Goal: Task Accomplishment & Management: Complete application form

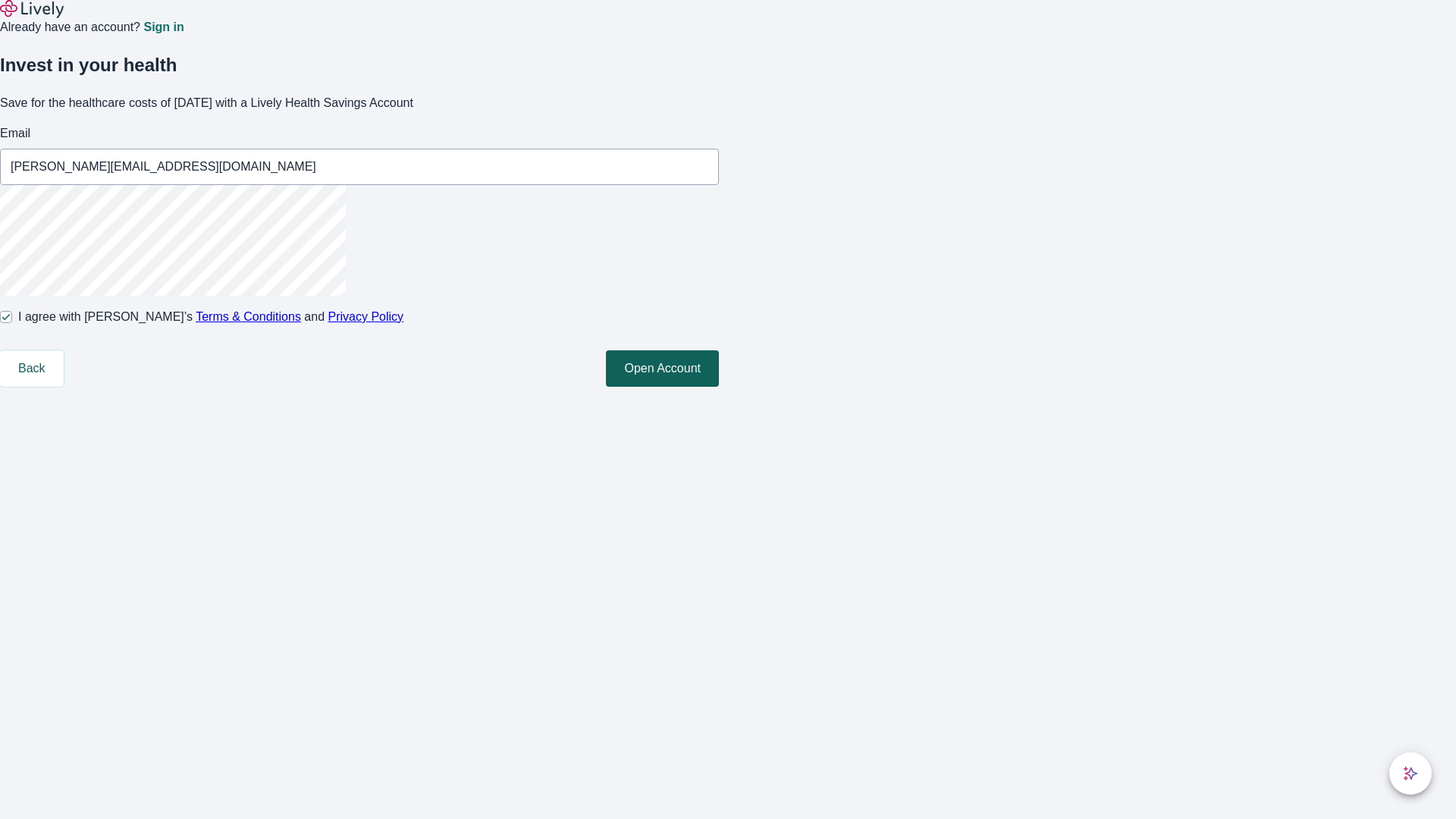
click at [719, 387] on button "Open Account" at bounding box center [662, 368] width 113 height 36
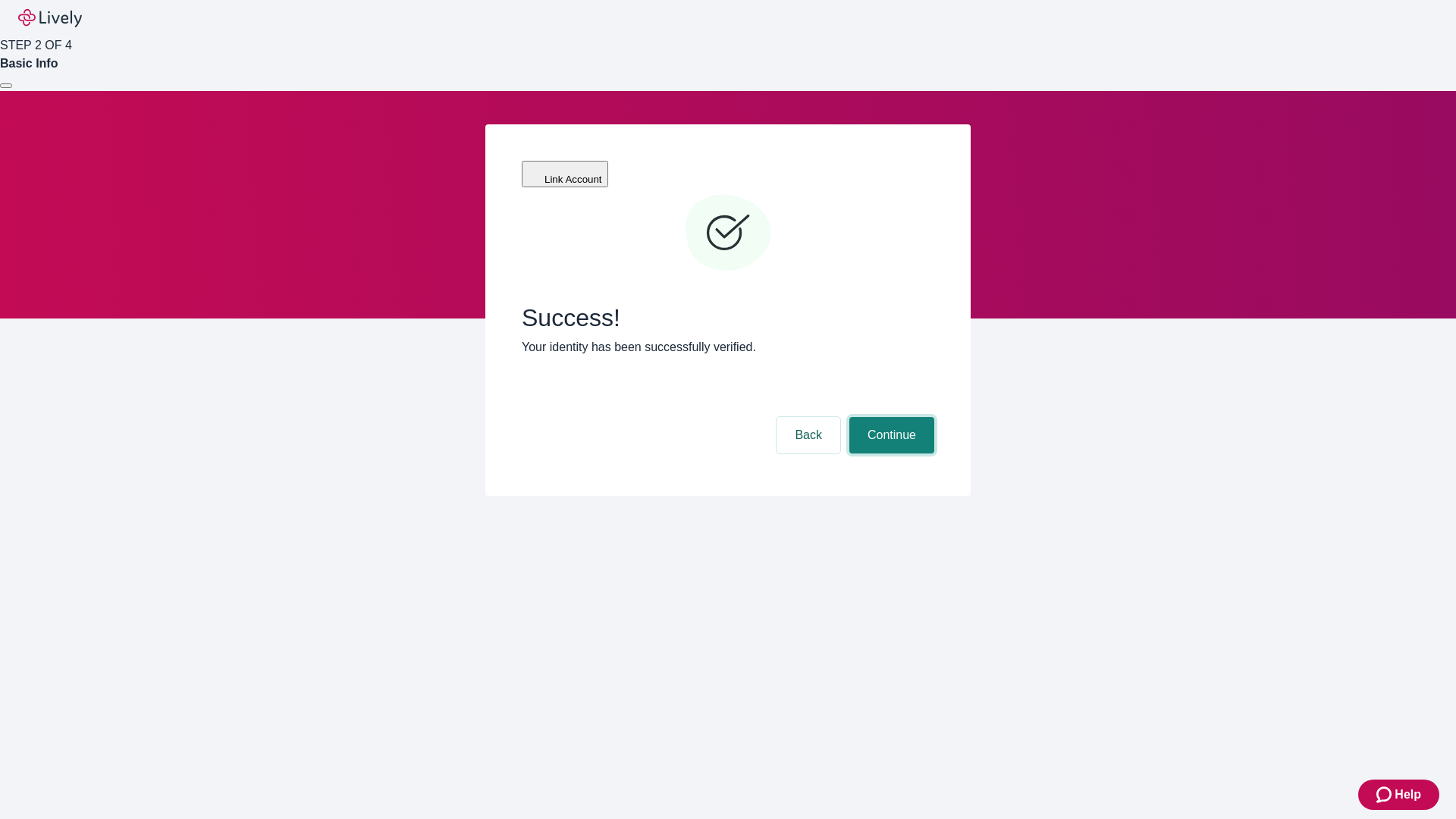
click at [890, 417] on button "Continue" at bounding box center [891, 435] width 85 height 36
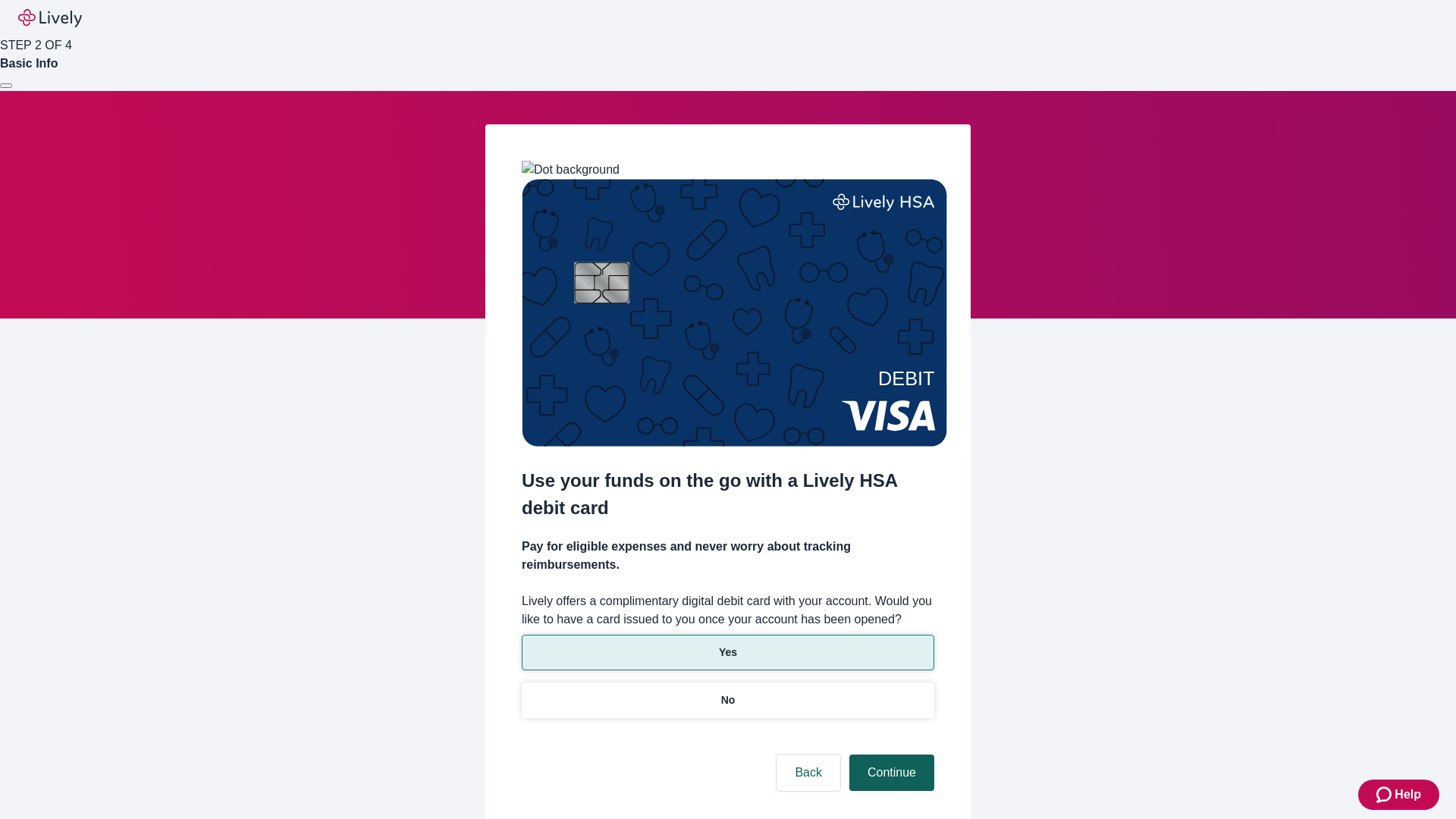
click at [727, 645] on p "Yes" at bounding box center [728, 652] width 18 height 16
click at [890, 755] on button "Continue" at bounding box center [891, 773] width 85 height 36
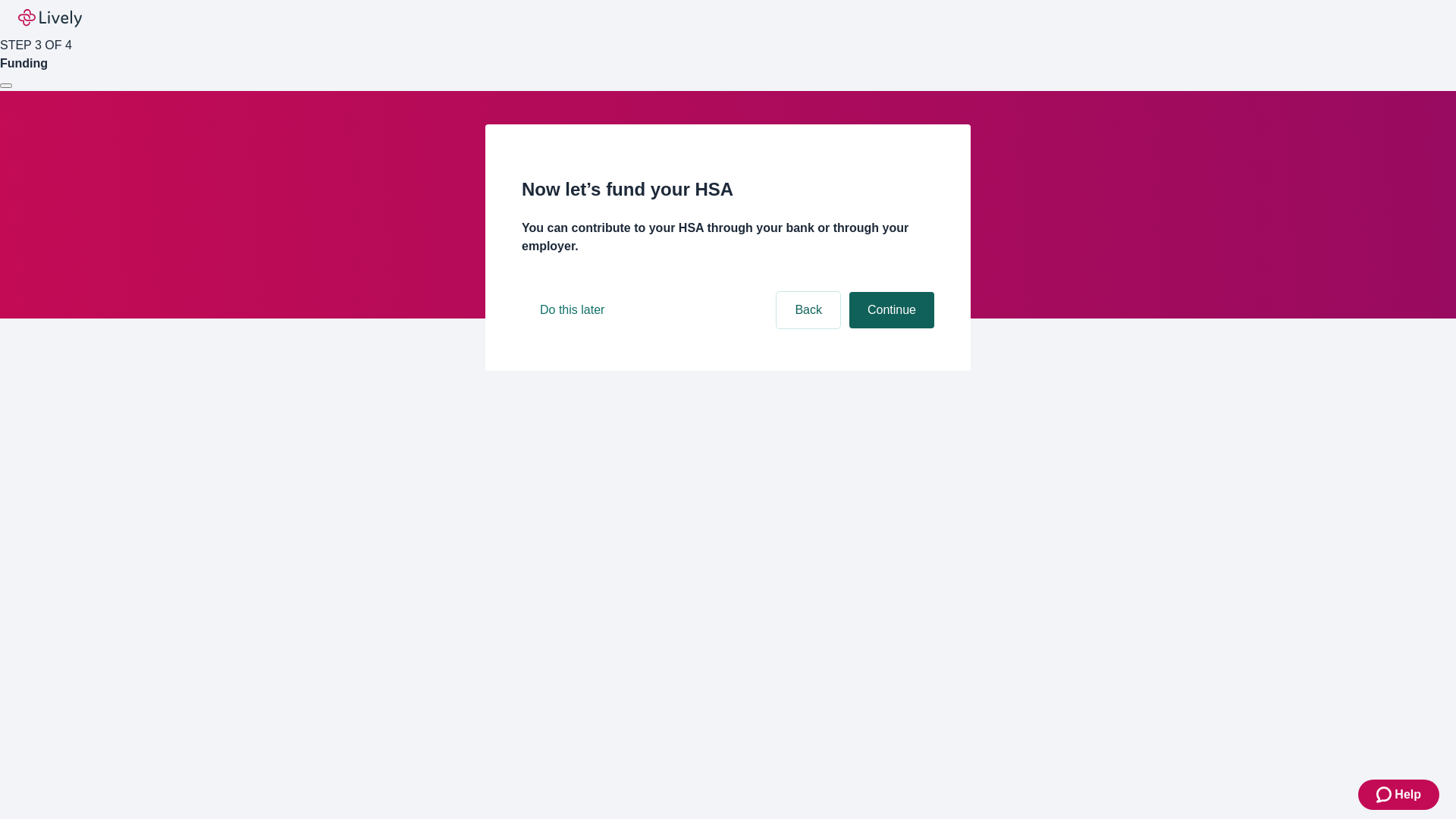
click at [890, 329] on button "Continue" at bounding box center [891, 310] width 85 height 36
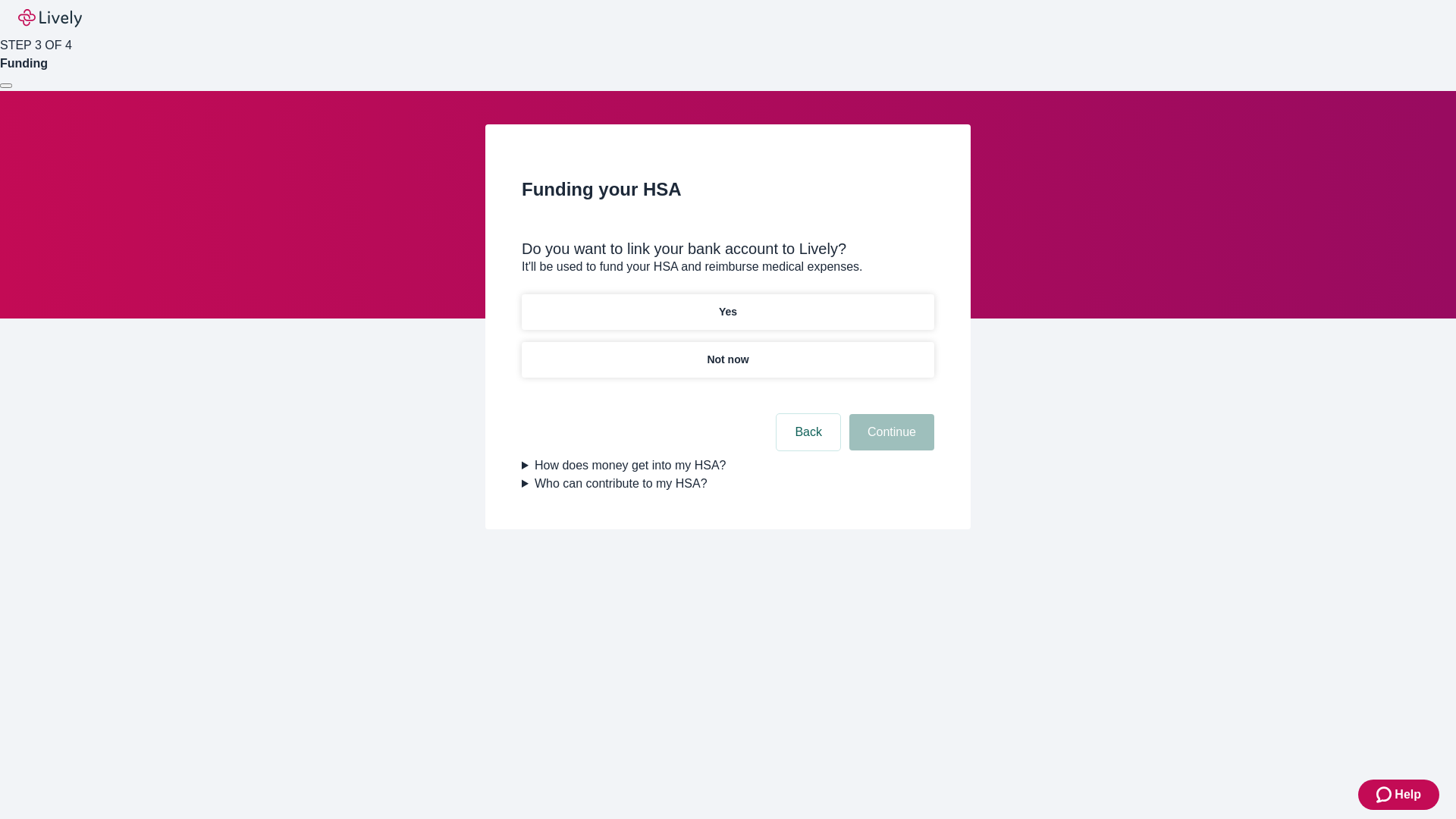
click at [727, 352] on p "Not now" at bounding box center [728, 360] width 42 height 16
click at [890, 441] on button "Continue" at bounding box center [891, 432] width 85 height 36
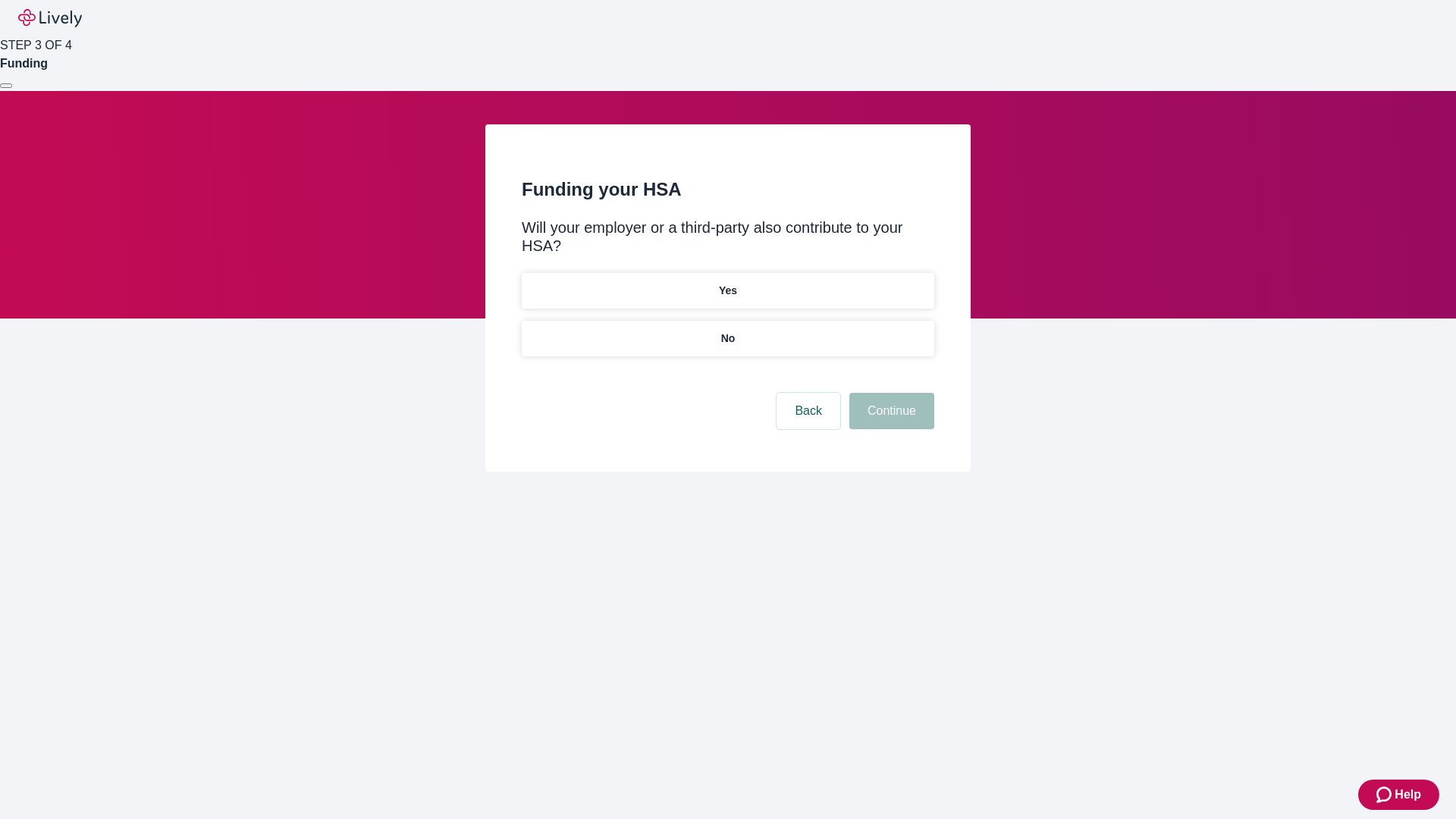
click at [727, 331] on p "No" at bounding box center [728, 338] width 15 height 16
click at [890, 393] on button "Continue" at bounding box center [891, 411] width 85 height 36
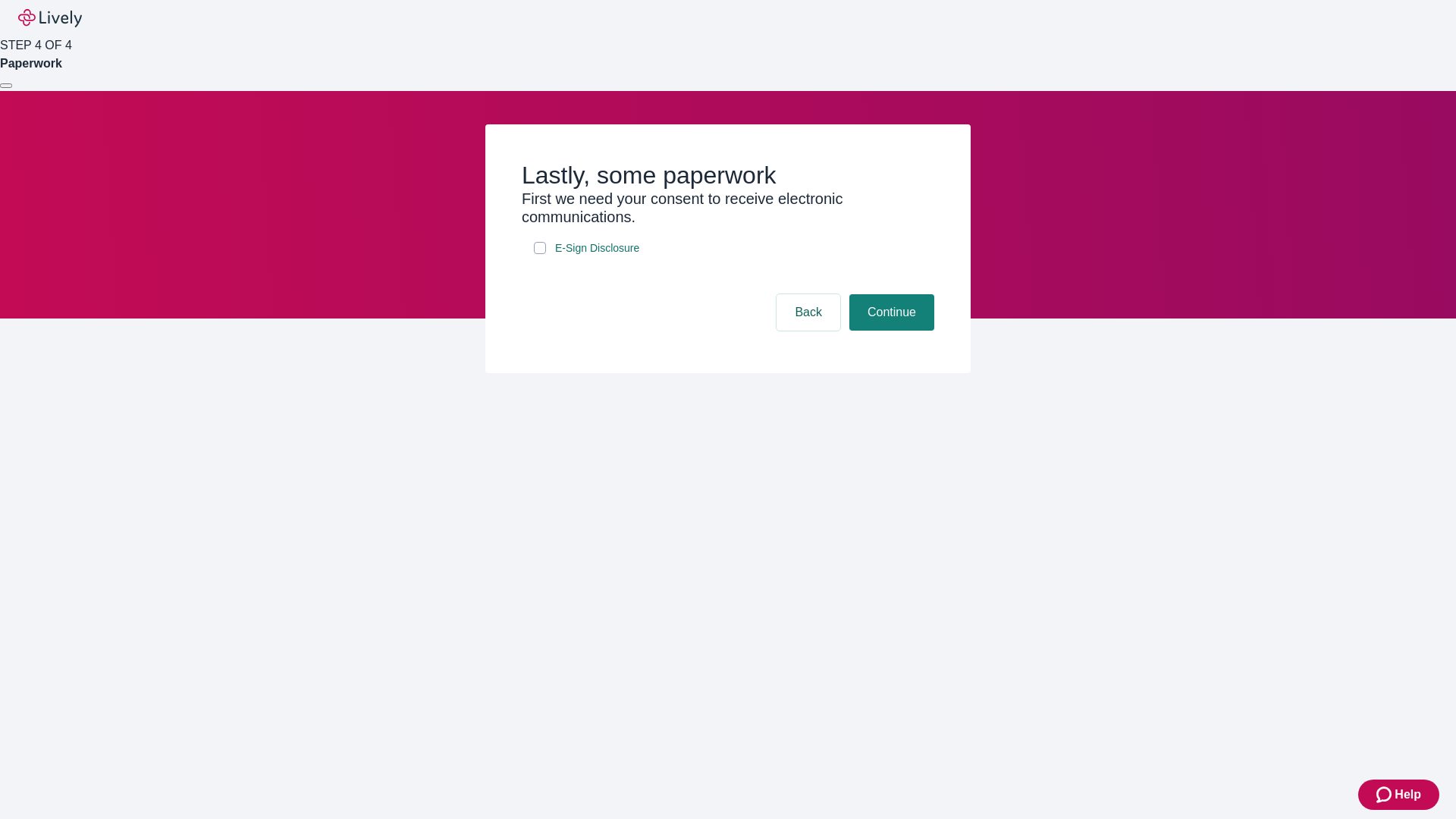
click at [540, 254] on input "E-Sign Disclosure" at bounding box center [540, 248] width 12 height 12
checkbox input "true"
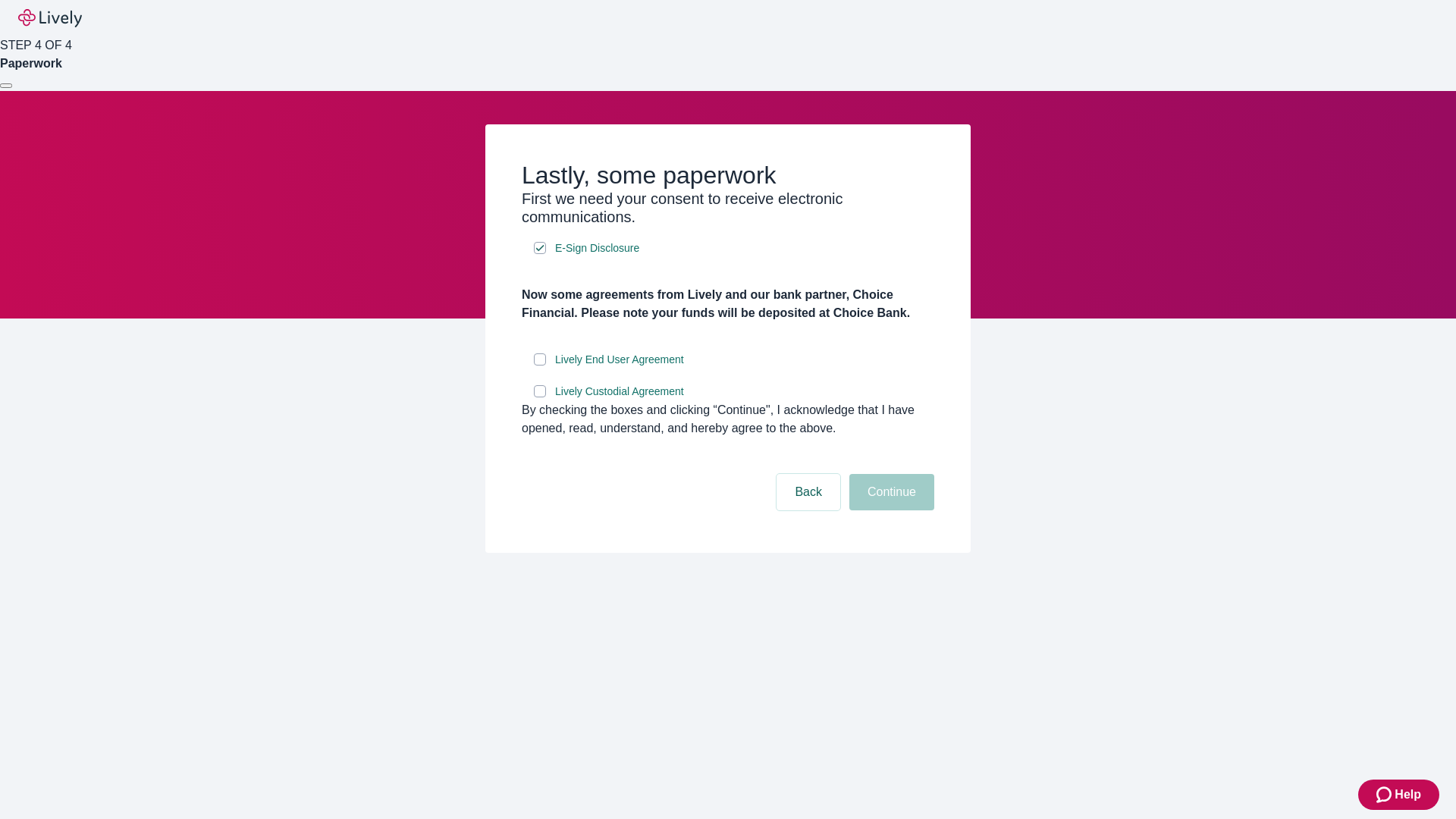
click at [540, 366] on input "Lively End User Agreement" at bounding box center [540, 360] width 12 height 12
checkbox input "true"
click at [540, 397] on input "Lively Custodial Agreement" at bounding box center [540, 391] width 12 height 12
checkbox input "true"
click at [890, 511] on button "Continue" at bounding box center [891, 492] width 85 height 36
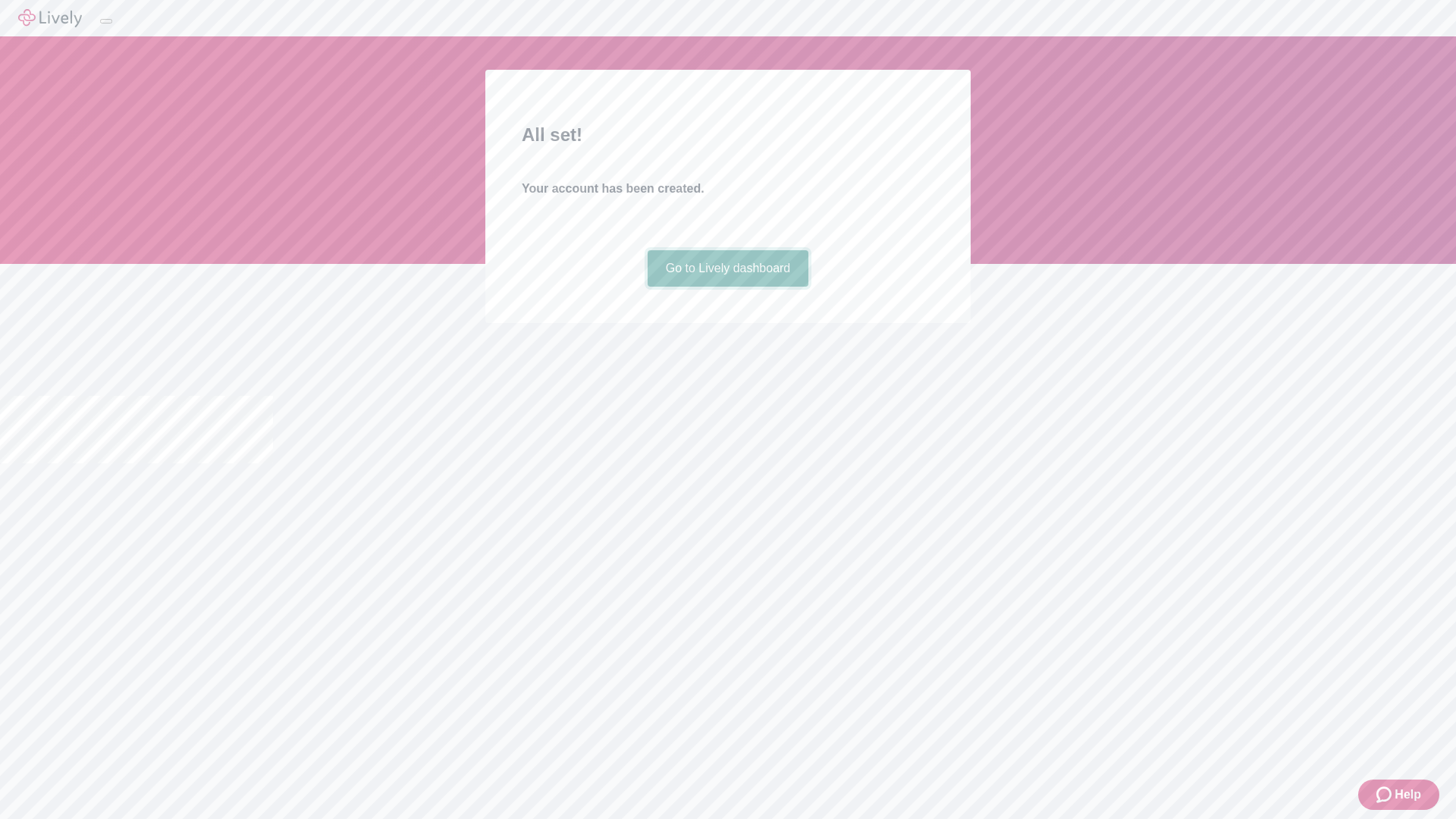
click at [727, 287] on link "Go to Lively dashboard" at bounding box center [728, 269] width 161 height 36
